Goal: Task Accomplishment & Management: Use online tool/utility

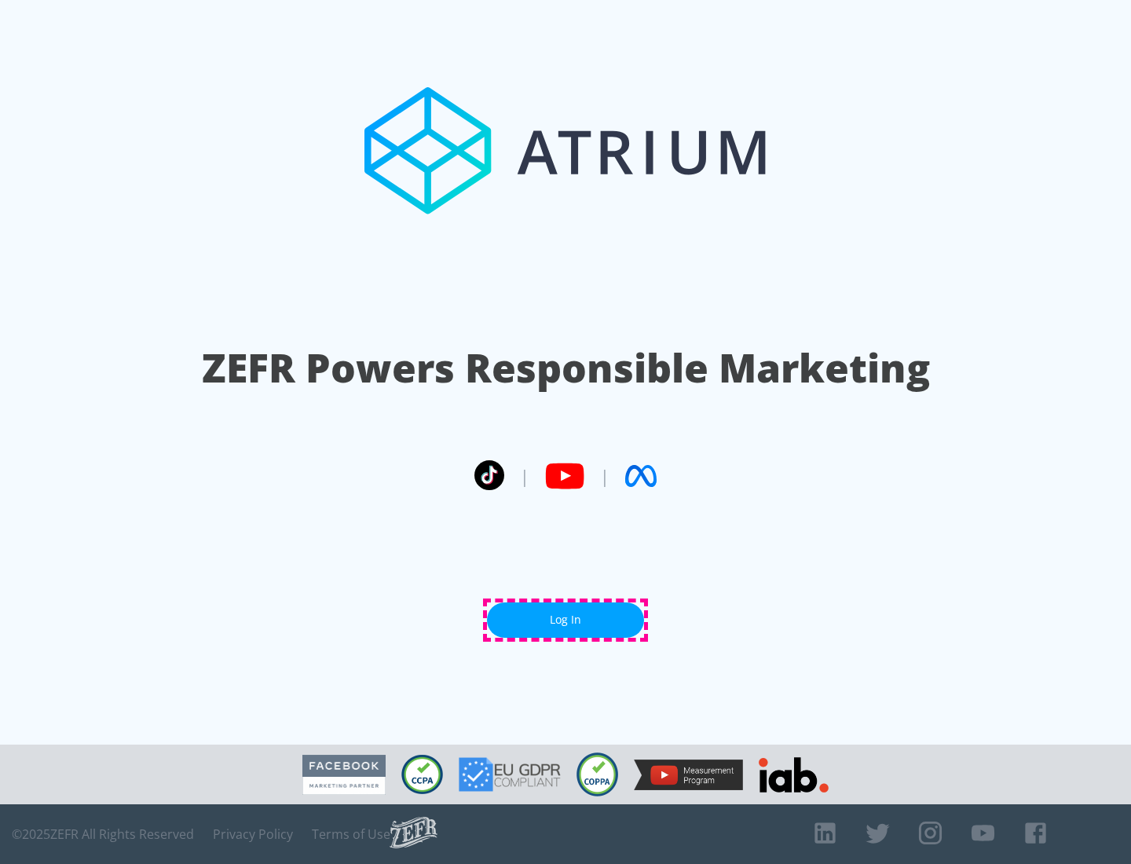
click at [565, 620] on link "Log In" at bounding box center [565, 619] width 157 height 35
